Goal: Task Accomplishment & Management: Use online tool/utility

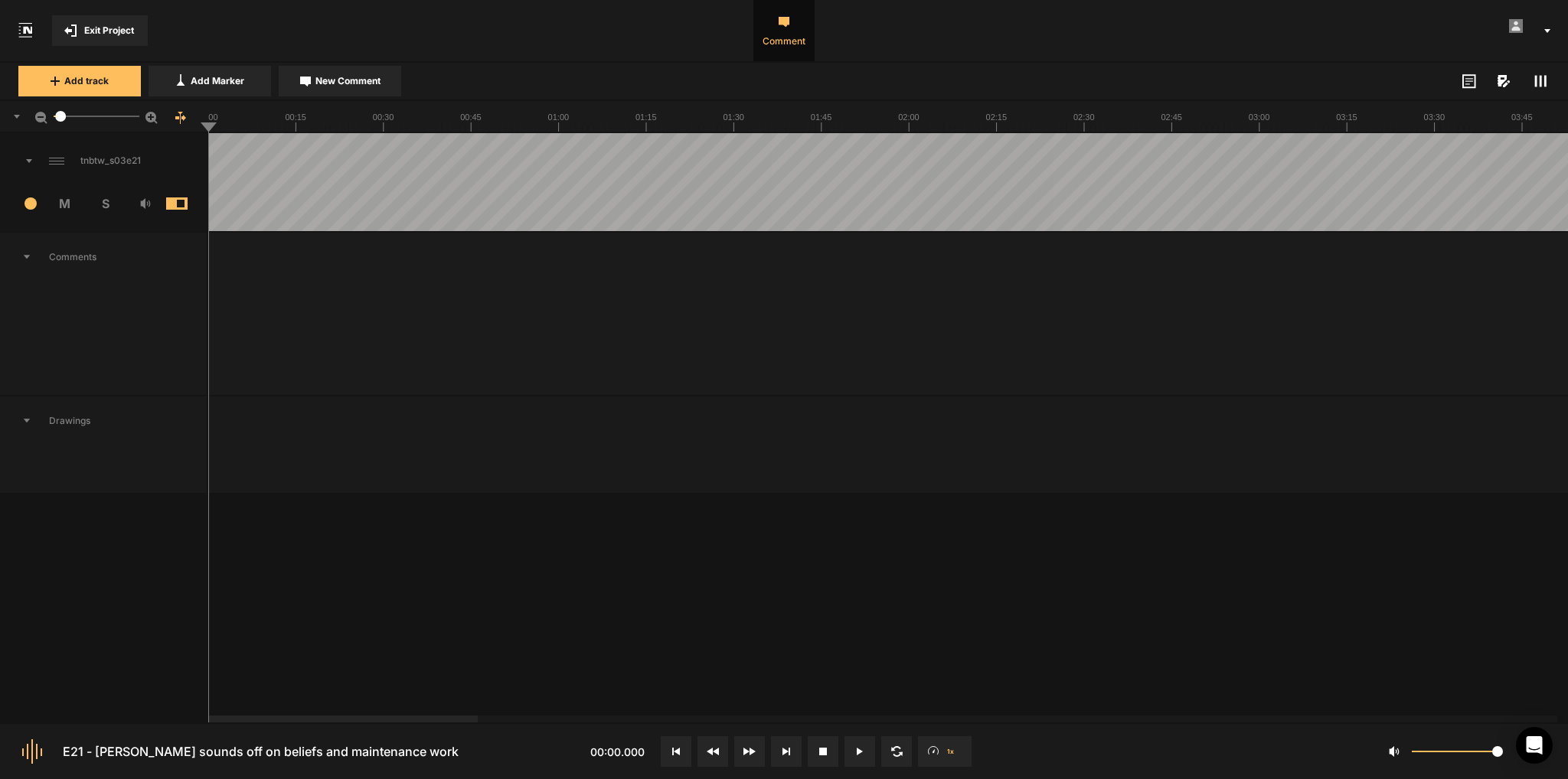
click at [866, 738] on button at bounding box center [860, 752] width 31 height 31
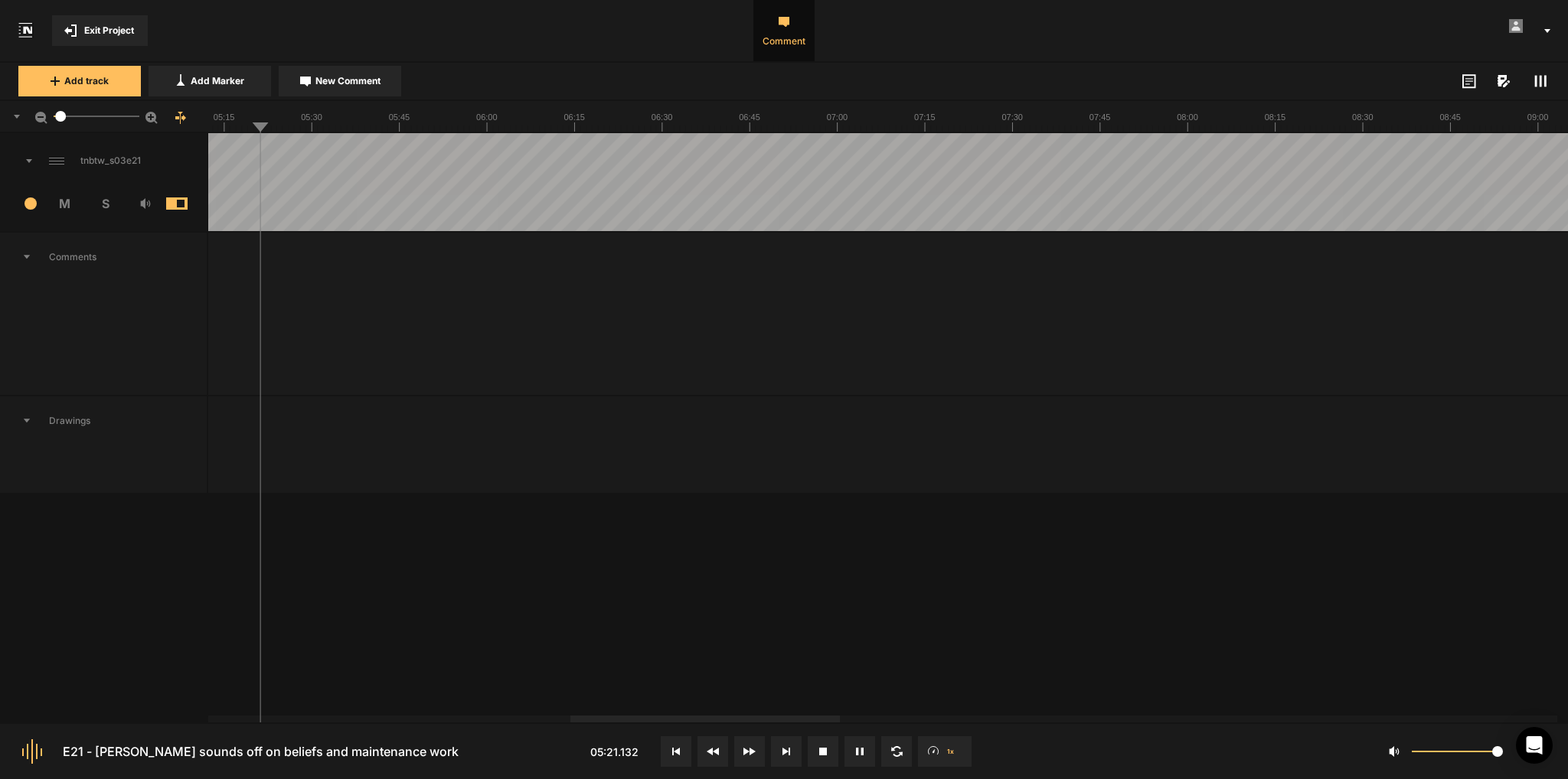
click at [807, 719] on div at bounding box center [705, 719] width 270 height 7
click at [955, 722] on div at bounding box center [851, 719] width 270 height 7
click at [860, 753] on icon at bounding box center [859, 752] width 7 height 7
click at [605, 141] on div at bounding box center [1044, 182] width 6798 height 98
click at [858, 750] on icon at bounding box center [859, 752] width 6 height 7
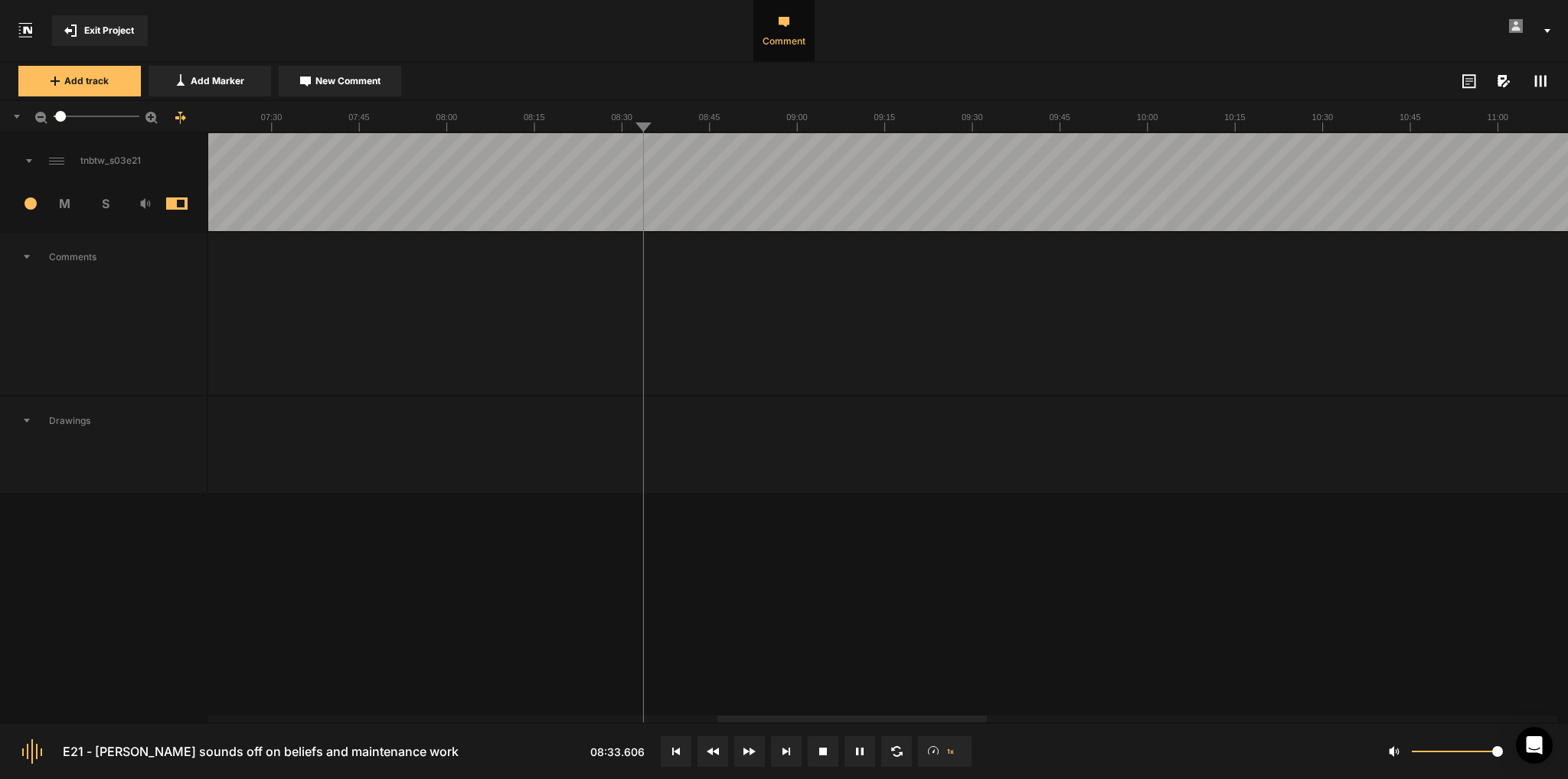
click at [858, 750] on icon at bounding box center [859, 752] width 7 height 7
click at [620, 141] on div at bounding box center [1044, 182] width 6798 height 98
click at [624, 142] on div at bounding box center [1044, 182] width 6798 height 98
click at [866, 747] on button at bounding box center [860, 752] width 31 height 31
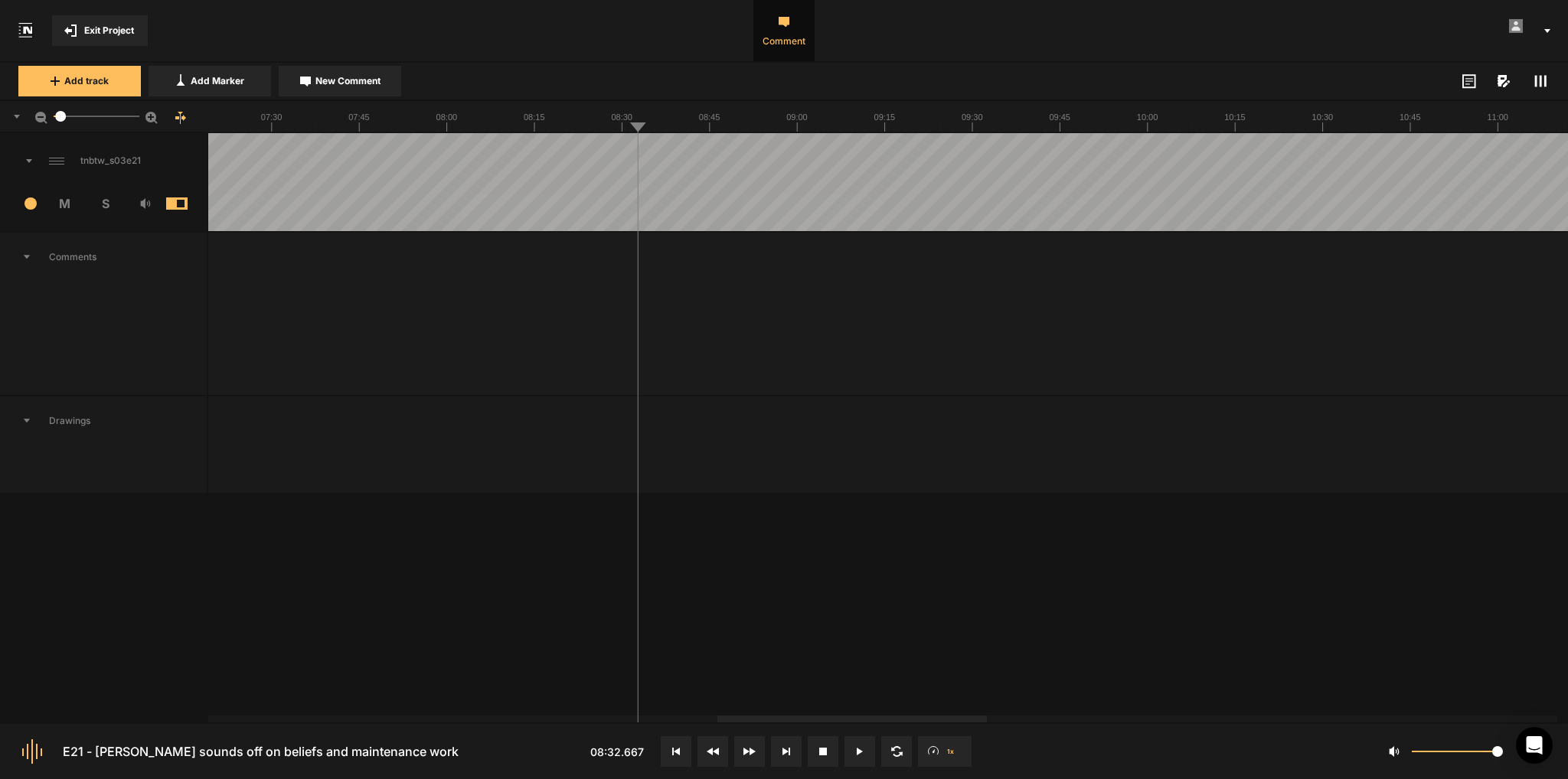
drag, startPoint x: 638, startPoint y: 123, endPoint x: 625, endPoint y: 129, distance: 14.3
click at [625, 129] on rect at bounding box center [1044, 116] width 6798 height 31
drag, startPoint x: 623, startPoint y: 161, endPoint x: 633, endPoint y: 165, distance: 10.8
click at [632, 164] on div at bounding box center [1044, 182] width 6798 height 98
click at [710, 326] on textarea at bounding box center [756, 331] width 202 height 42
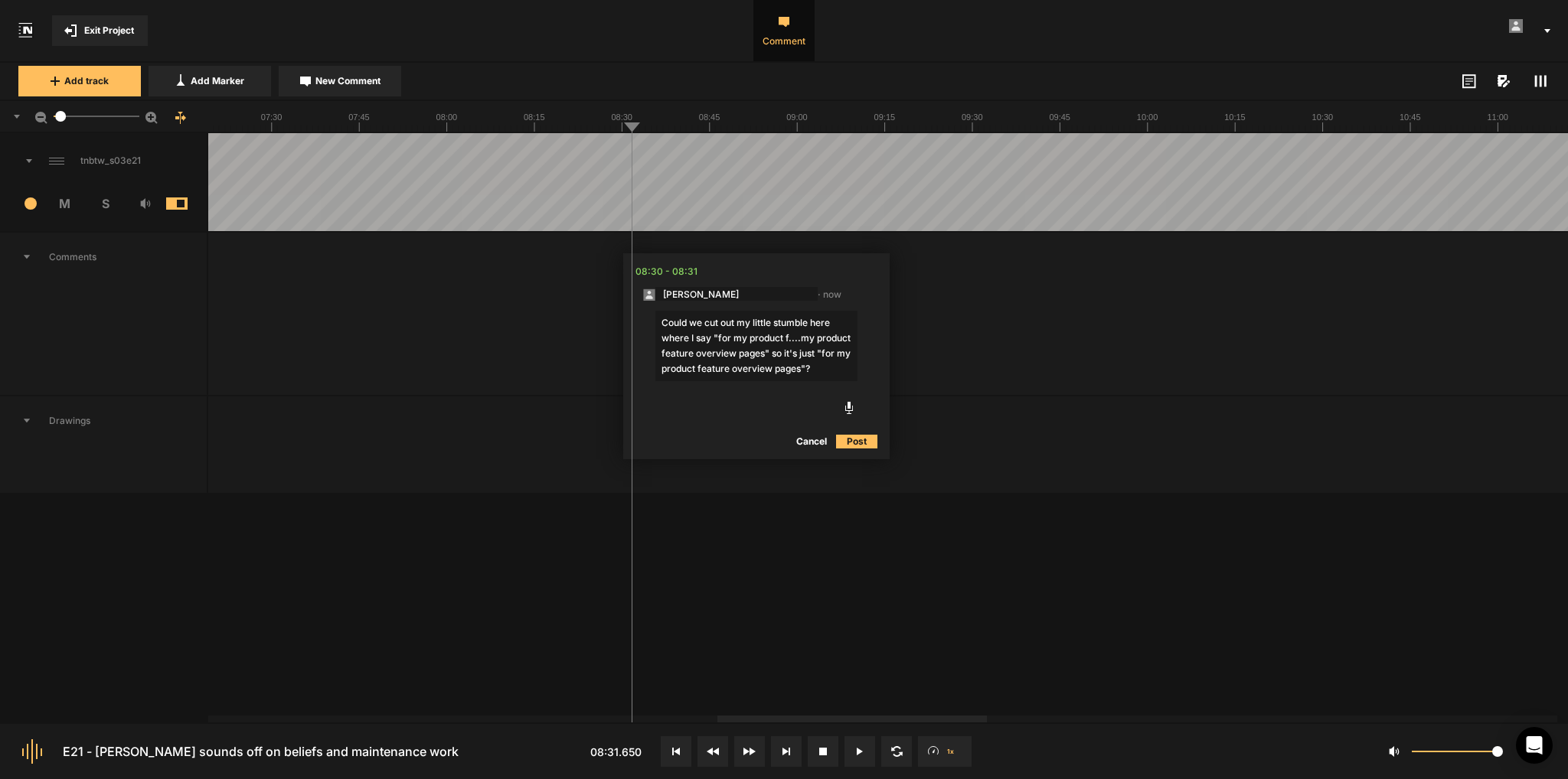
type textarea "Could we cut out my little stumble here where I say "for my product f....my pro…"
click at [857, 439] on button "Post" at bounding box center [856, 442] width 42 height 18
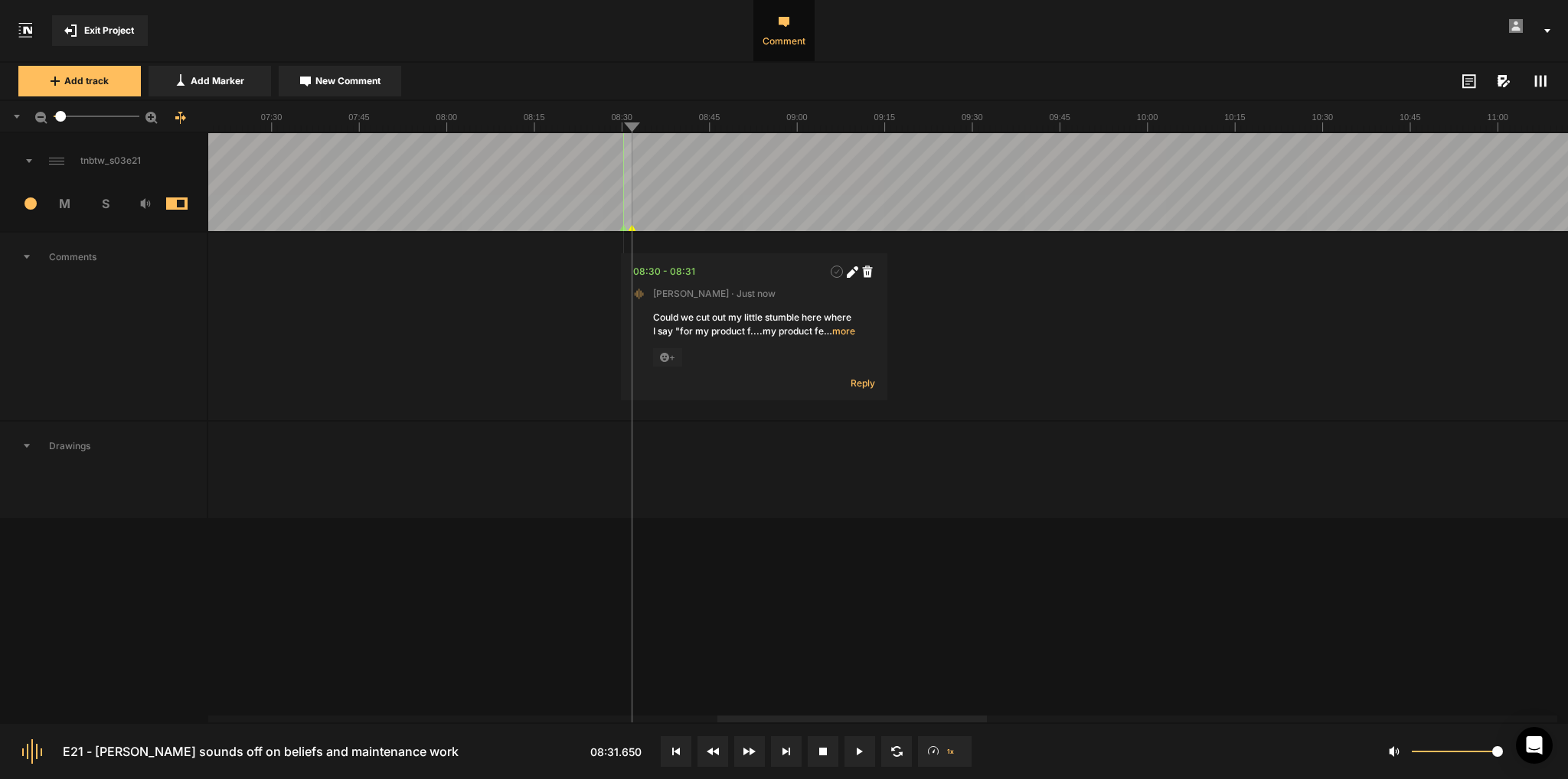
click at [857, 748] on icon at bounding box center [859, 752] width 6 height 7
click at [857, 748] on icon at bounding box center [856, 752] width 2 height 7
click at [618, 143] on div at bounding box center [1044, 182] width 6798 height 98
click at [859, 754] on button at bounding box center [860, 752] width 31 height 31
click at [859, 754] on icon at bounding box center [859, 752] width 7 height 7
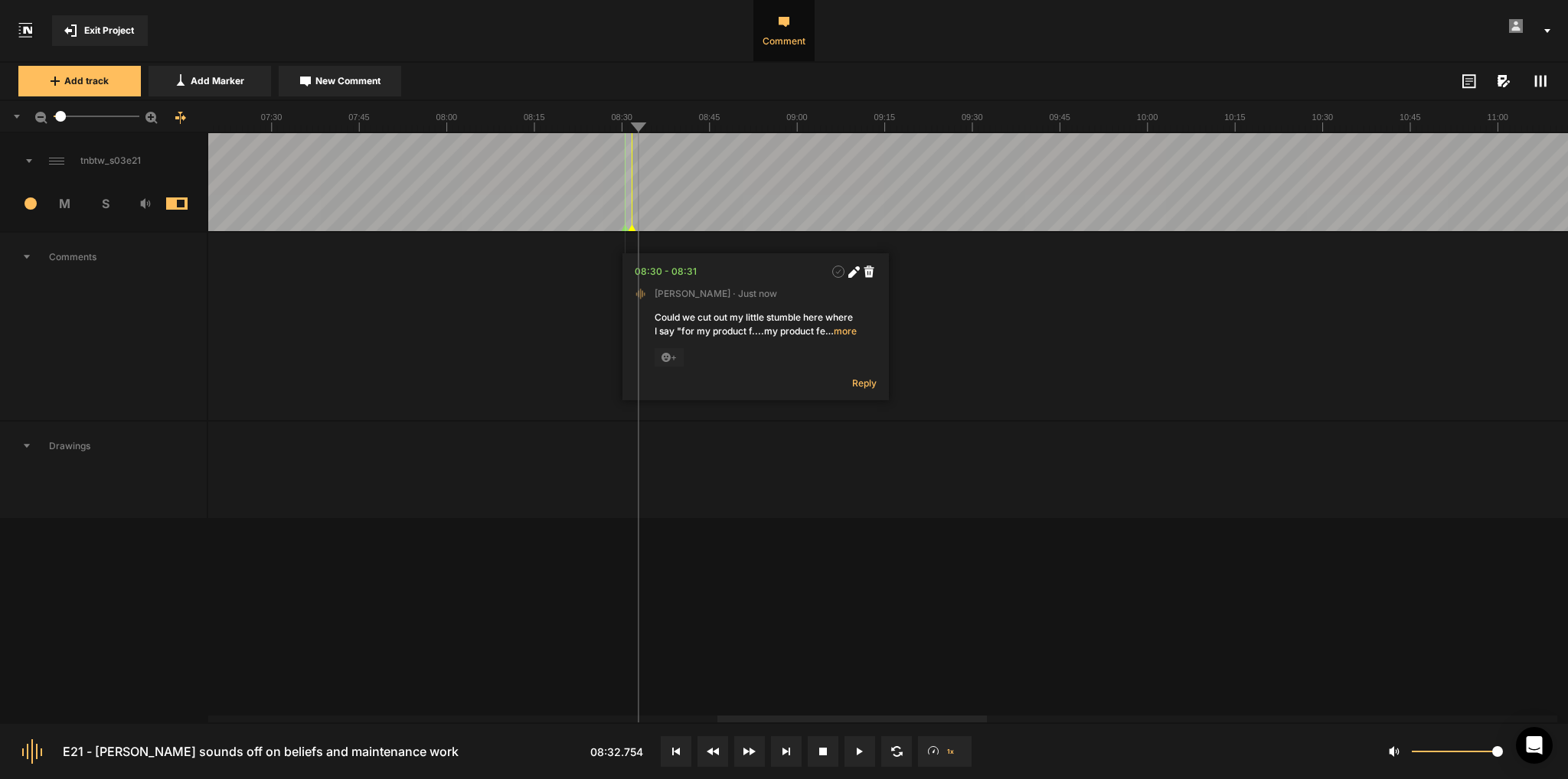
click at [625, 226] on nt-marker at bounding box center [625, 182] width 1 height 98
click at [635, 228] on nt-marker at bounding box center [635, 182] width 1 height 98
click at [622, 200] on div at bounding box center [1044, 182] width 6798 height 98
click at [856, 752] on icon at bounding box center [859, 752] width 6 height 7
click at [865, 749] on button at bounding box center [860, 752] width 31 height 31
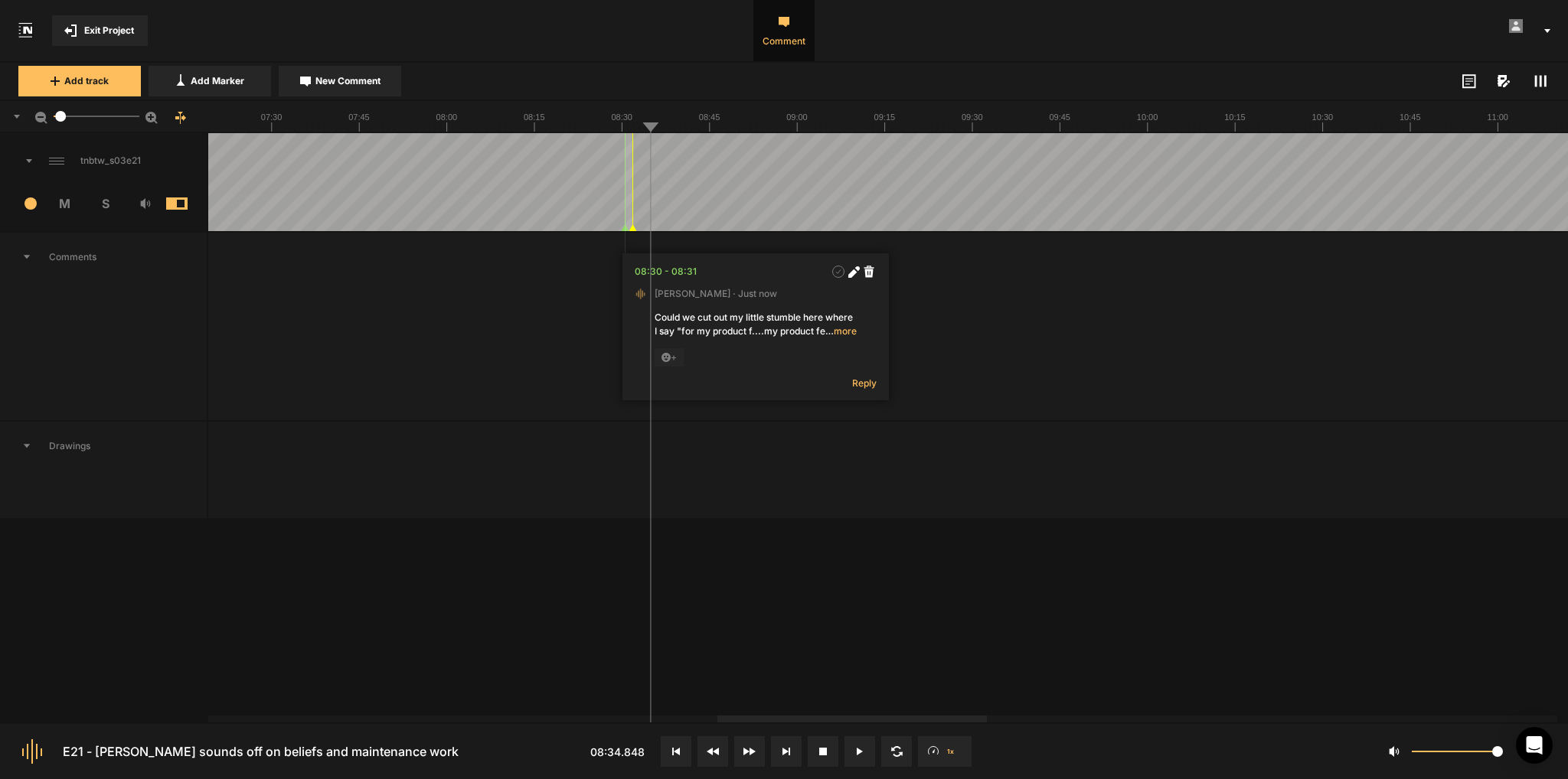
click at [633, 226] on nt-marker at bounding box center [633, 182] width 1 height 98
click at [861, 753] on icon at bounding box center [859, 752] width 6 height 7
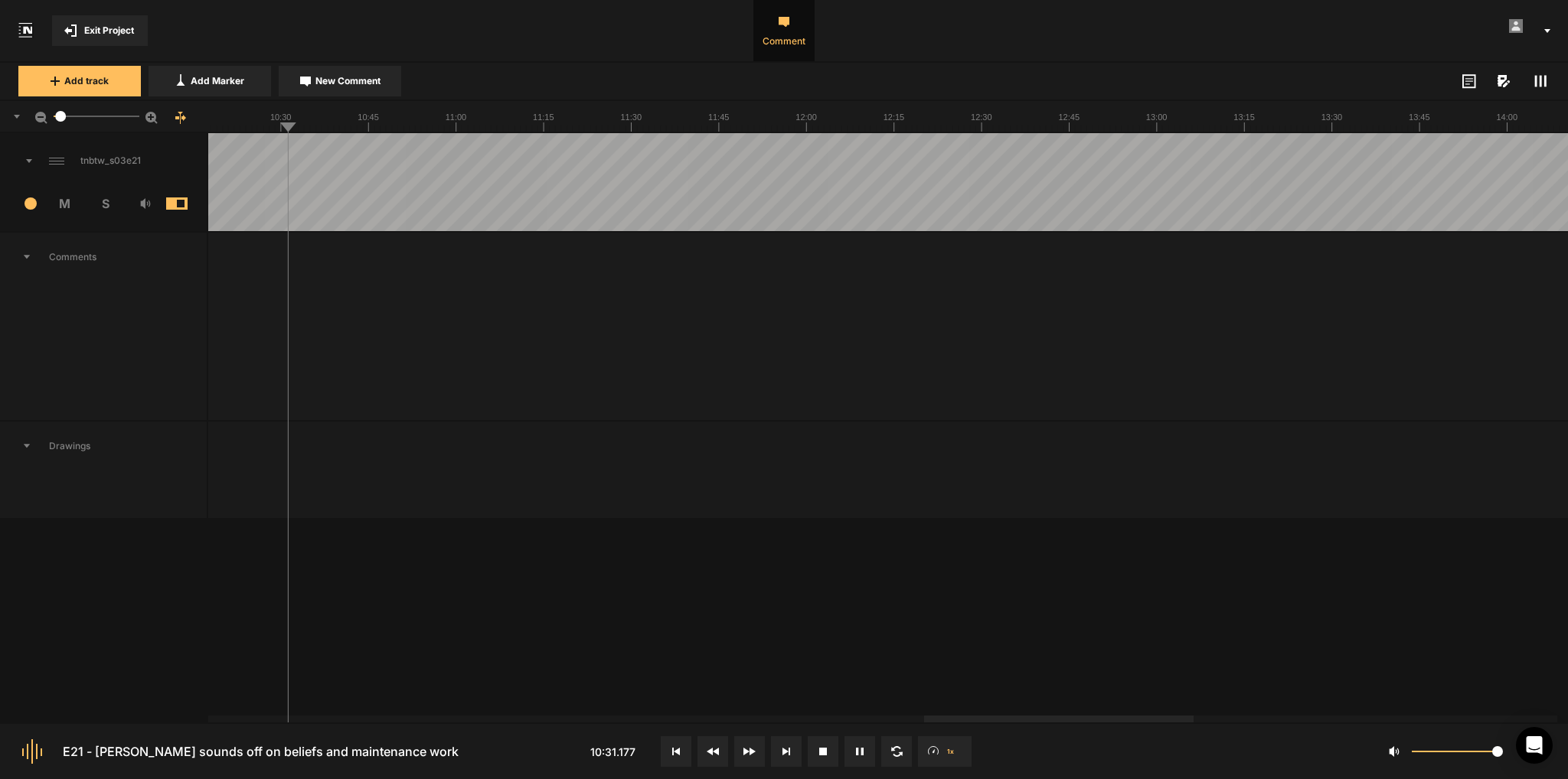
click at [1138, 716] on div at bounding box center [1059, 719] width 270 height 7
click at [1271, 716] on div at bounding box center [1208, 719] width 270 height 7
click at [1496, 722] on div at bounding box center [1422, 719] width 270 height 7
